Goal: Find specific page/section: Find specific page/section

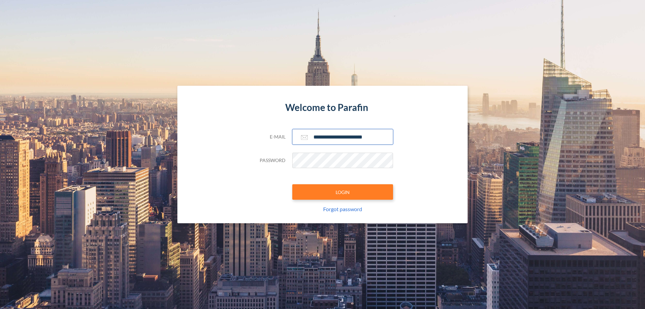
type input "**********"
click at [343, 192] on button "LOGIN" at bounding box center [342, 191] width 101 height 15
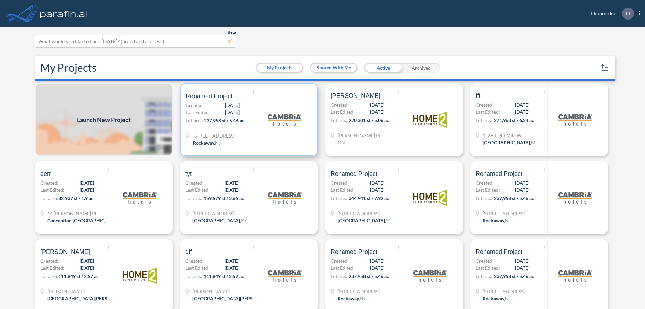
scroll to position [2, 0]
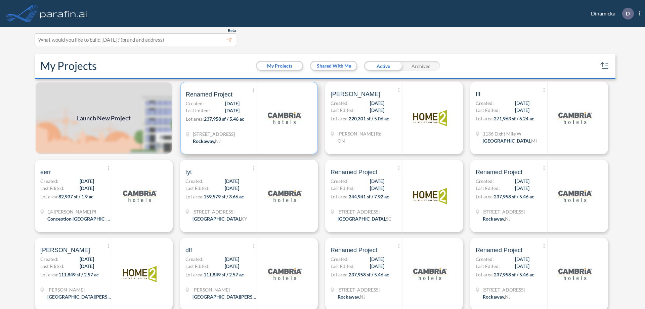
click at [248, 118] on p "Lot area: 237,958 sf / 5.46 ac" at bounding box center [221, 120] width 71 height 10
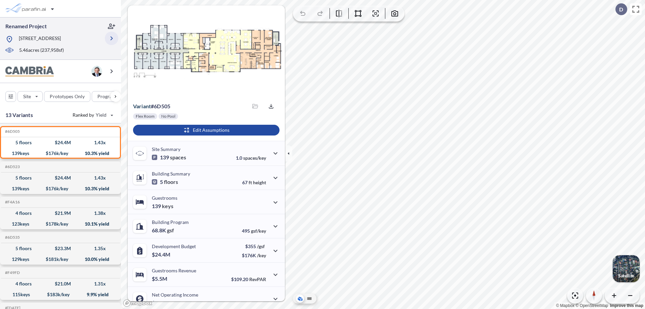
click at [112, 38] on icon "button" at bounding box center [111, 38] width 8 height 8
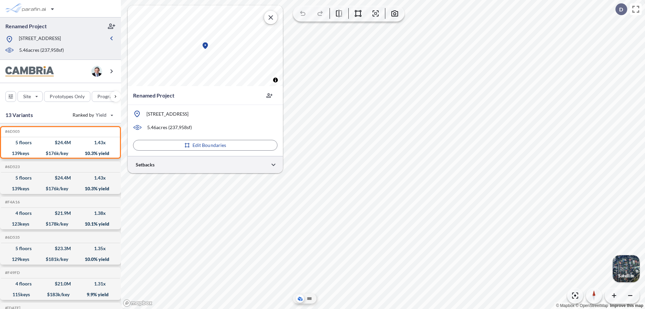
click at [205, 164] on div at bounding box center [205, 164] width 155 height 17
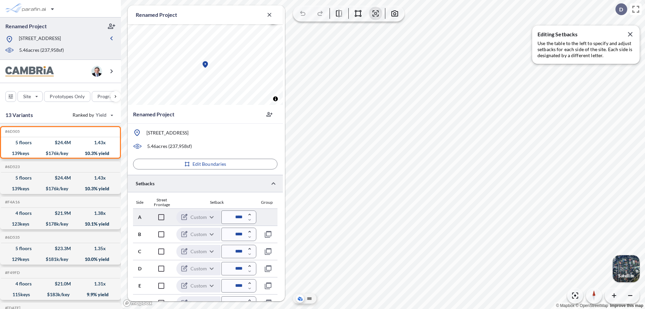
scroll to position [163, 0]
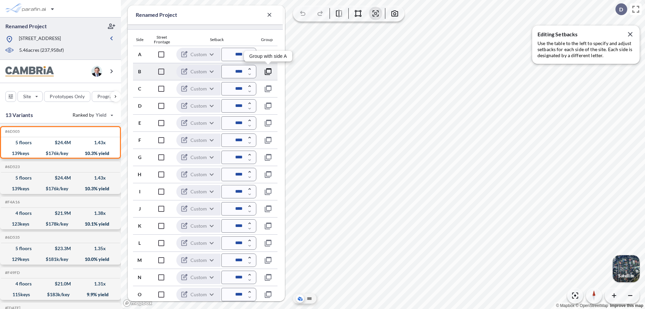
click at [268, 71] on icon "button" at bounding box center [268, 72] width 8 height 8
